Goal: Check status: Check status

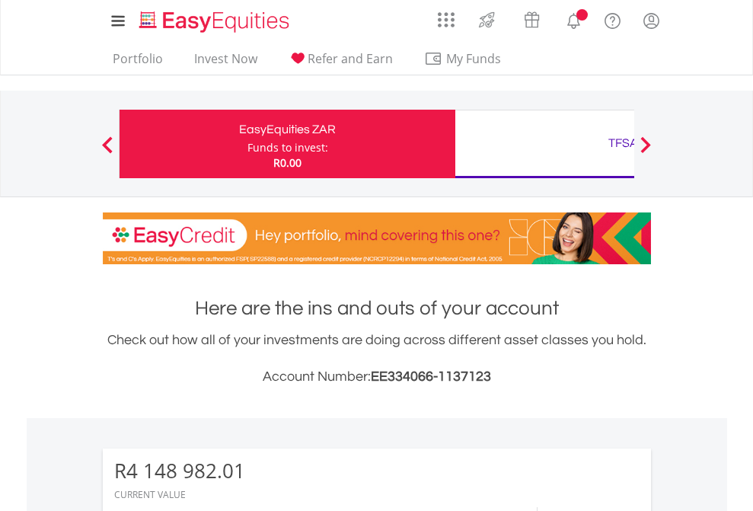
scroll to position [146, 239]
click at [247, 144] on div "Funds to invest:" at bounding box center [287, 147] width 81 height 15
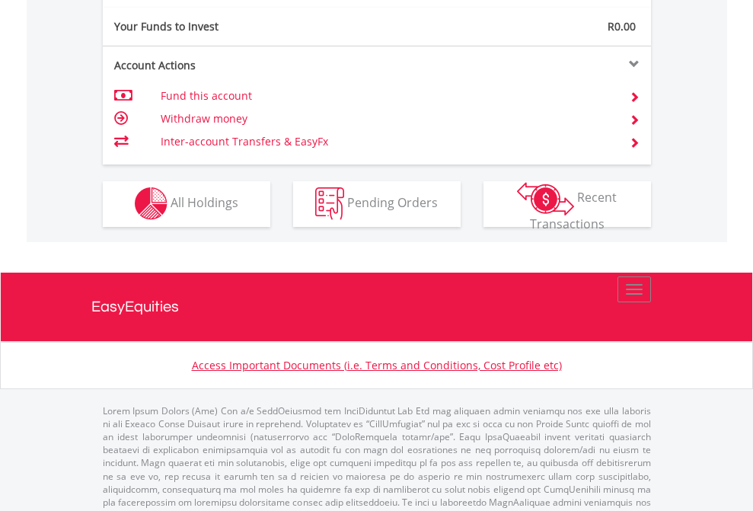
scroll to position [1459, 0]
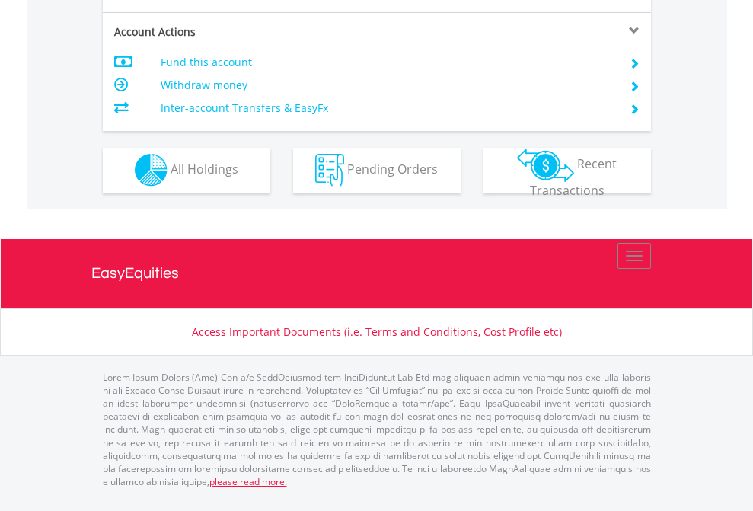
scroll to position [1389, 0]
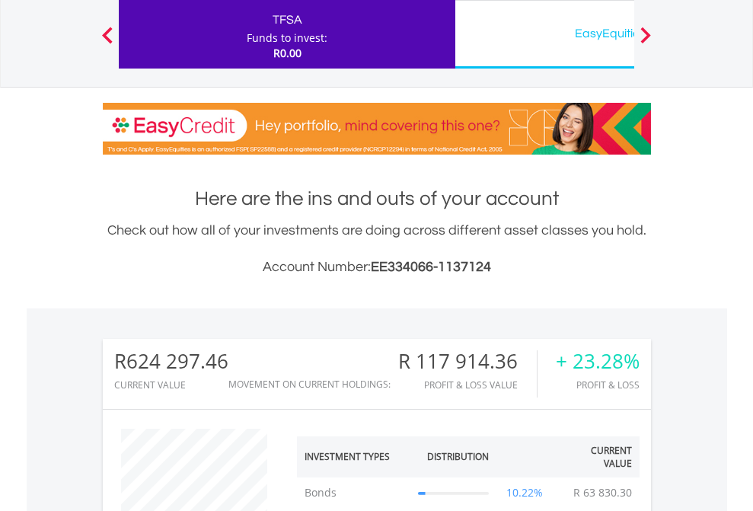
scroll to position [146, 239]
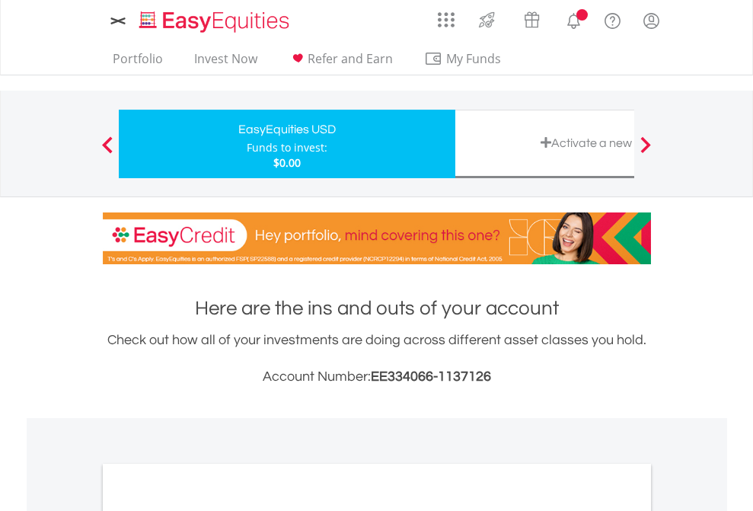
scroll to position [915, 0]
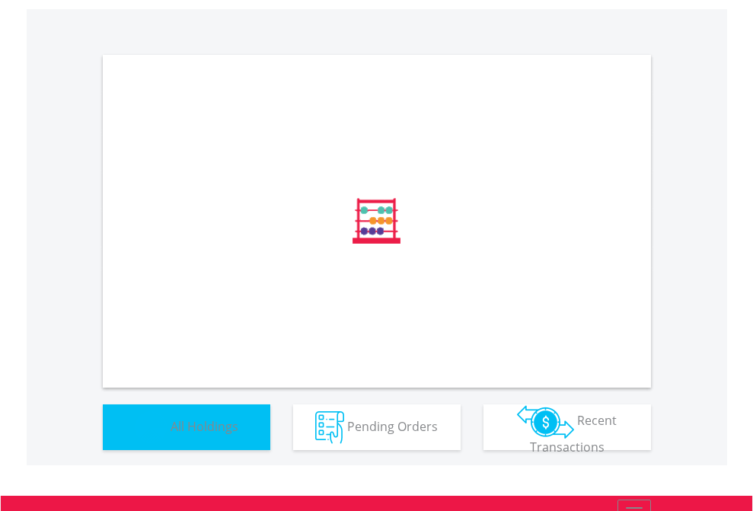
click at [170, 434] on span "All Holdings" at bounding box center [204, 425] width 68 height 17
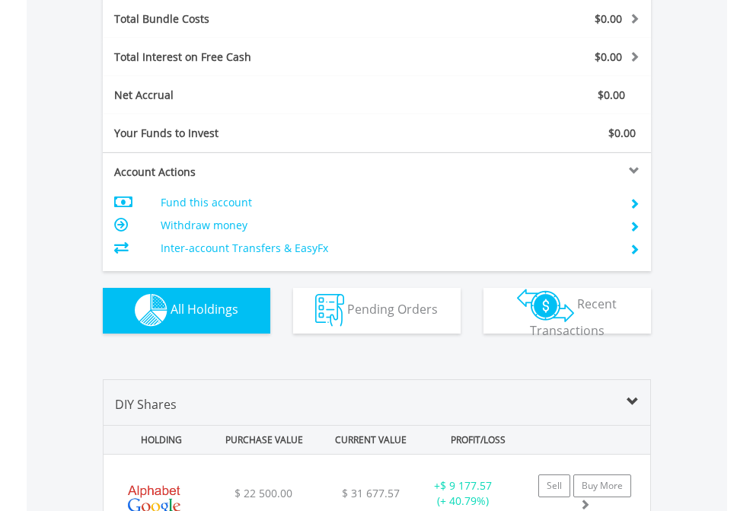
scroll to position [1753, 0]
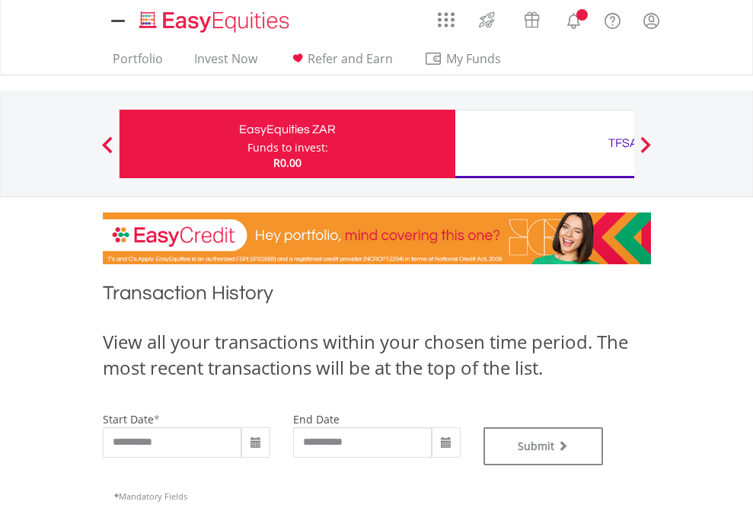
type input "**********"
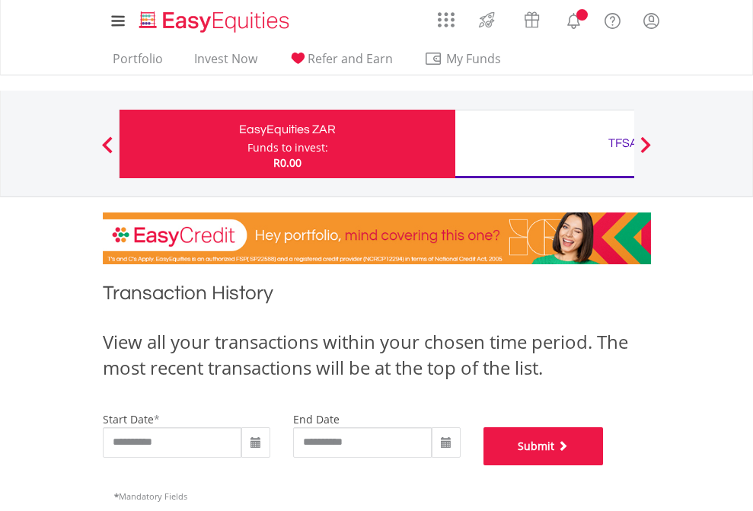
click at [603, 465] on button "Submit" at bounding box center [543, 446] width 120 height 38
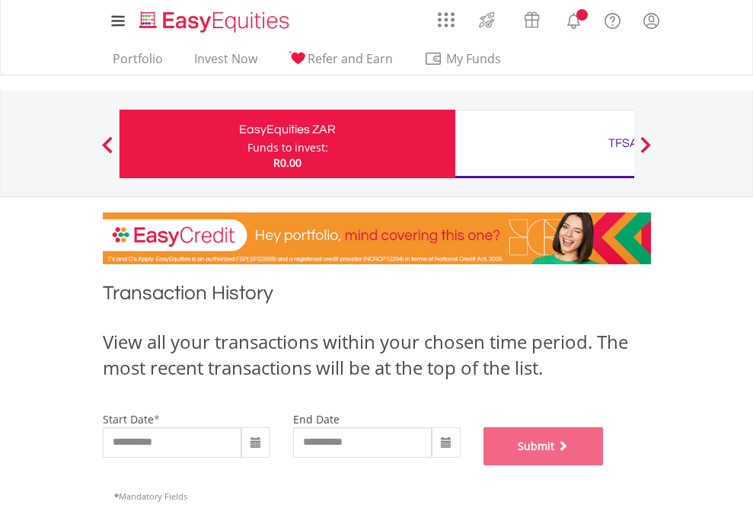
scroll to position [617, 0]
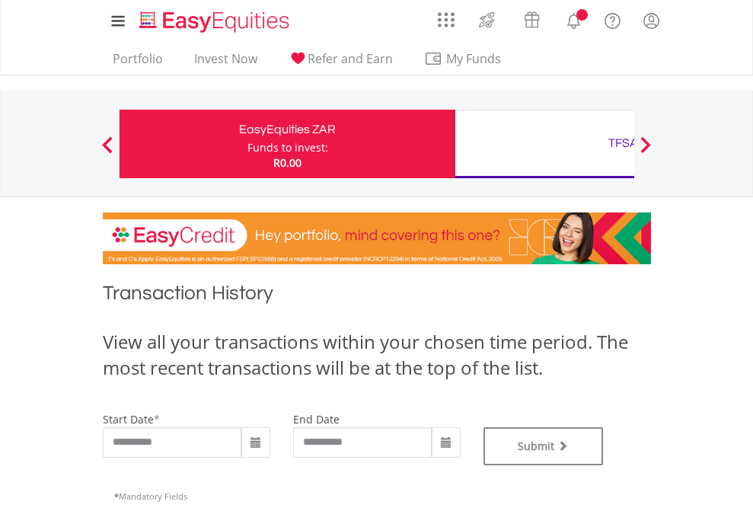
click at [544, 144] on div "TFSA" at bounding box center [622, 142] width 317 height 21
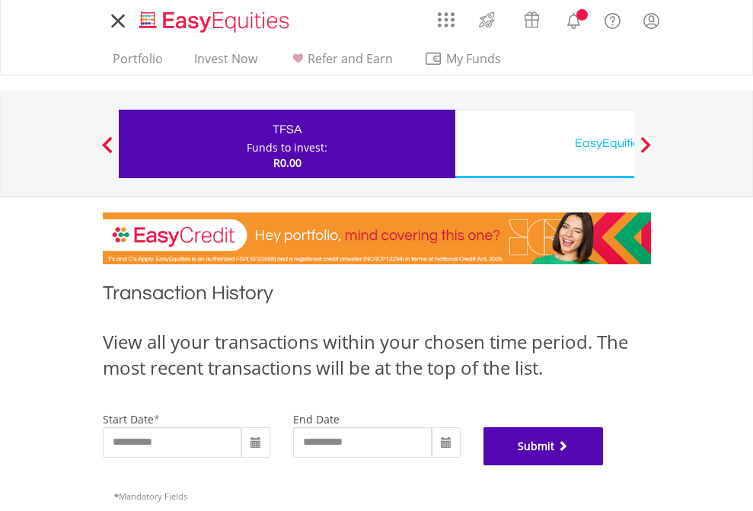
click at [603, 465] on button "Submit" at bounding box center [543, 446] width 120 height 38
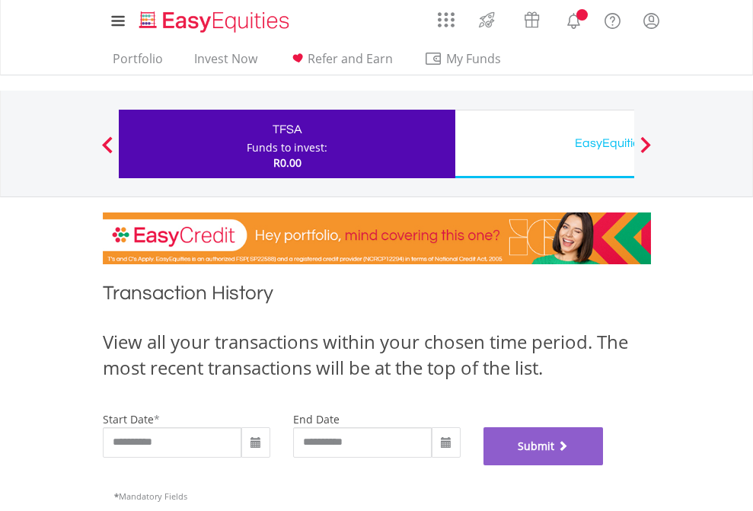
scroll to position [617, 0]
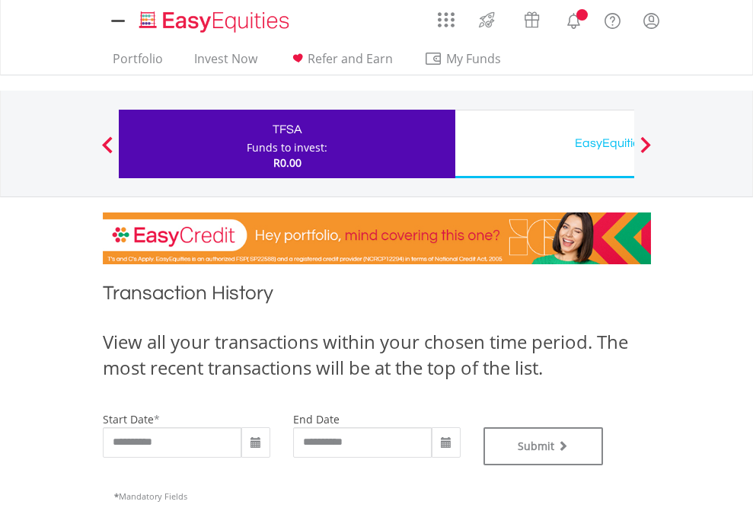
click at [544, 144] on div "EasyEquities USD" at bounding box center [622, 142] width 317 height 21
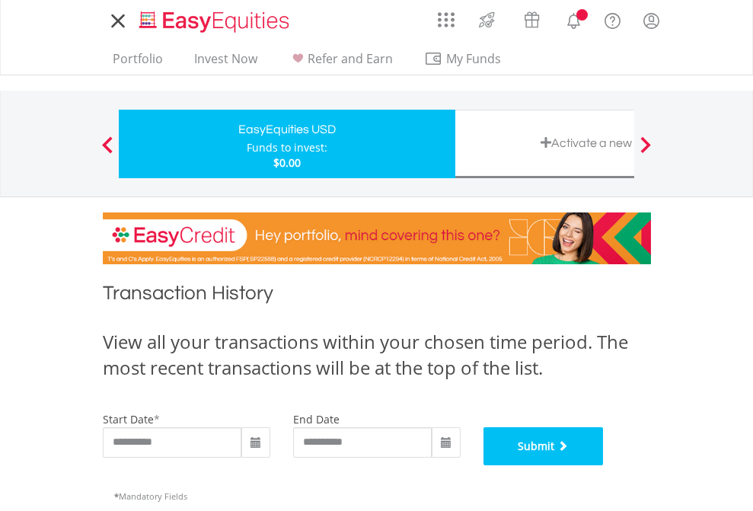
click at [603, 465] on button "Submit" at bounding box center [543, 446] width 120 height 38
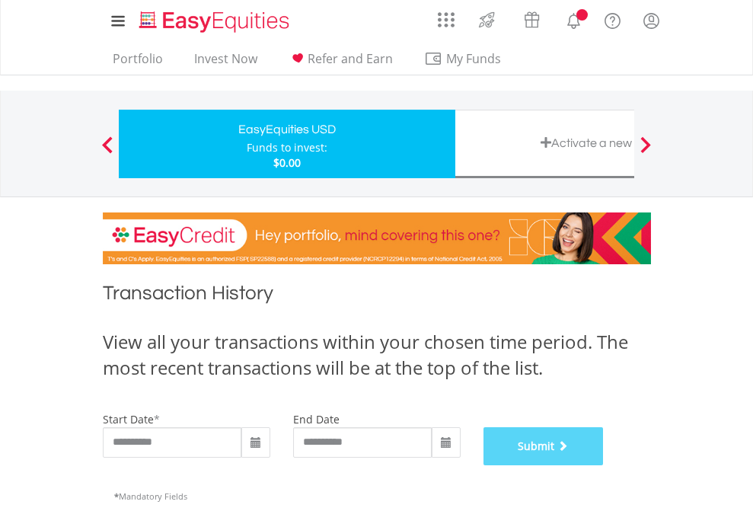
scroll to position [617, 0]
